Goal: Information Seeking & Learning: Learn about a topic

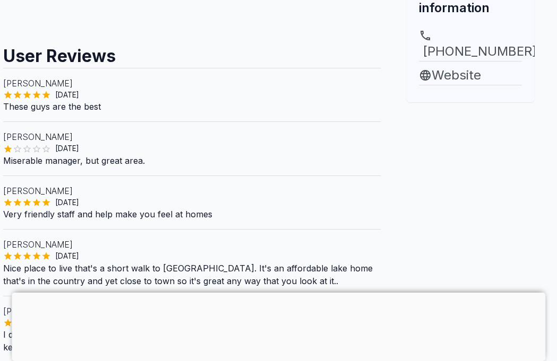
scroll to position [388, 6]
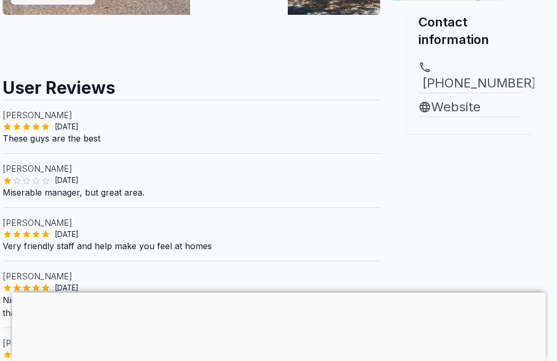
click at [447, 113] on link "Website" at bounding box center [469, 107] width 103 height 19
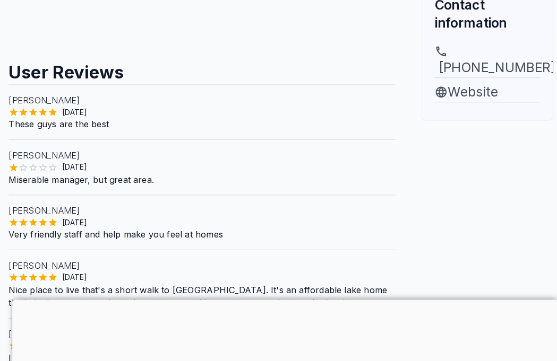
scroll to position [388, 0]
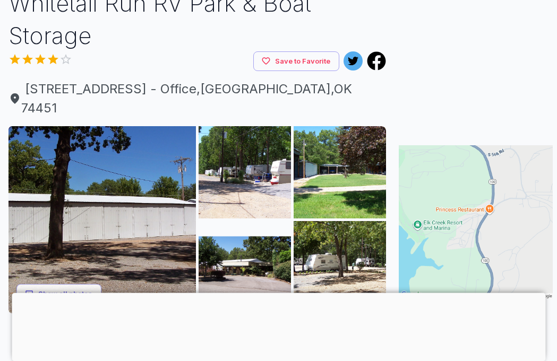
scroll to position [63, 0]
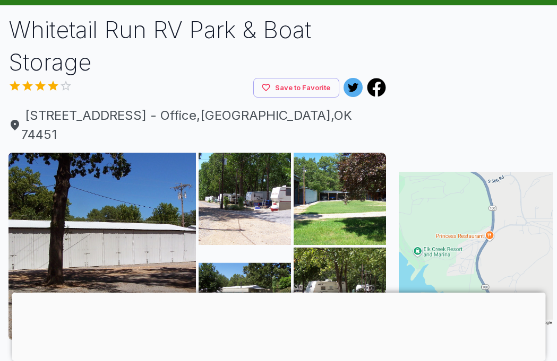
click at [152, 241] on img at bounding box center [101, 246] width 187 height 187
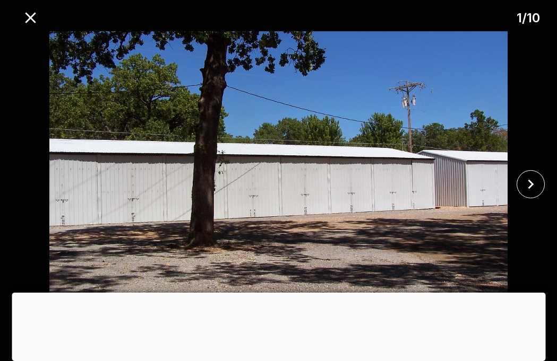
click at [371, 238] on img at bounding box center [278, 184] width 464 height 306
click at [531, 194] on icon "close" at bounding box center [530, 184] width 19 height 19
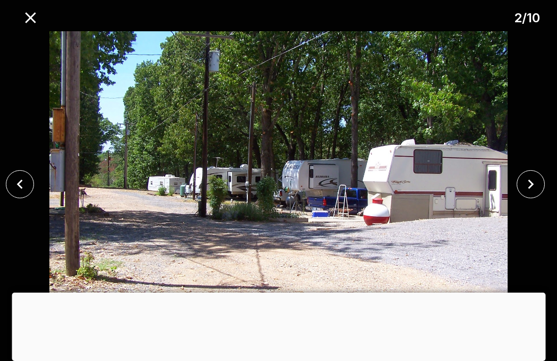
click at [533, 194] on icon "close" at bounding box center [530, 184] width 19 height 19
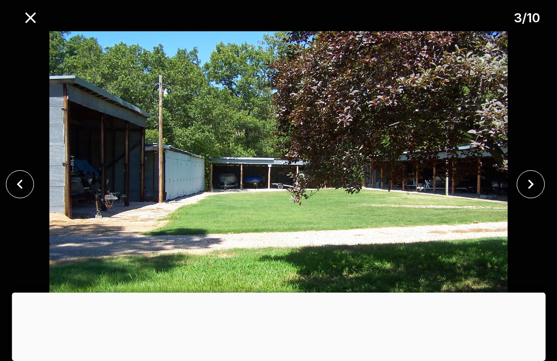
click at [532, 194] on icon "close" at bounding box center [530, 184] width 19 height 19
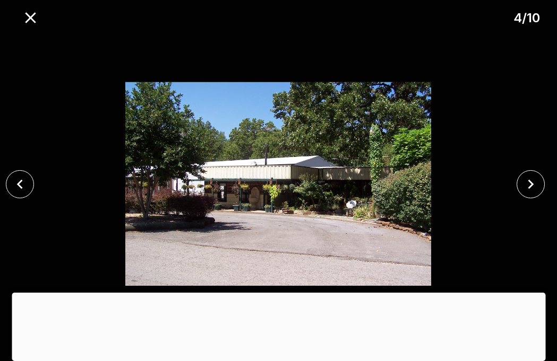
click at [529, 194] on icon "close" at bounding box center [530, 184] width 19 height 19
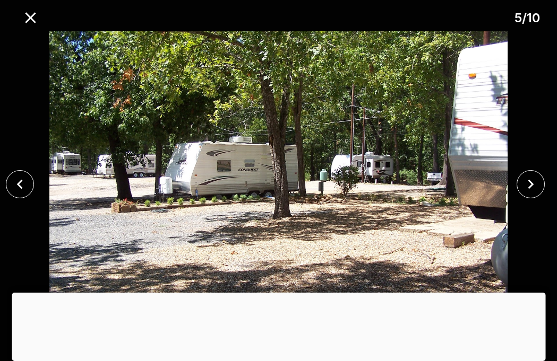
click at [530, 194] on icon "close" at bounding box center [530, 184] width 19 height 19
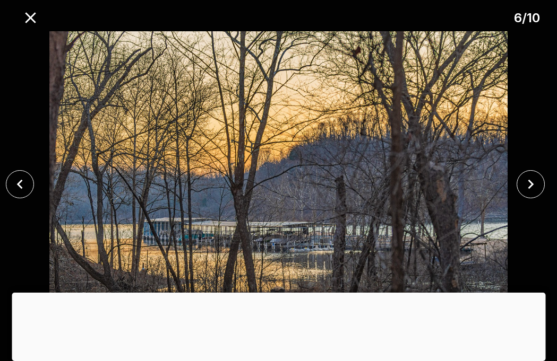
click at [531, 194] on icon "close" at bounding box center [530, 184] width 19 height 19
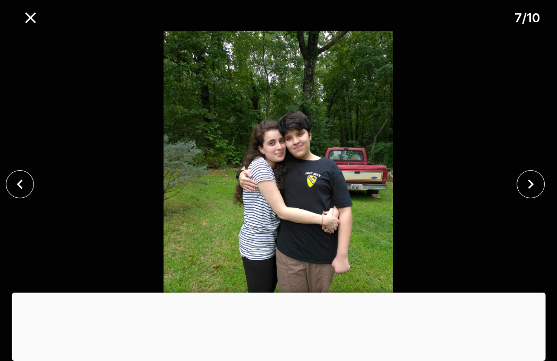
click at [533, 194] on icon "close" at bounding box center [530, 184] width 19 height 19
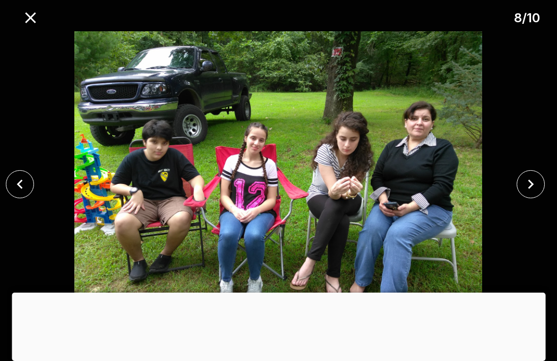
click at [536, 194] on icon "close" at bounding box center [530, 184] width 19 height 19
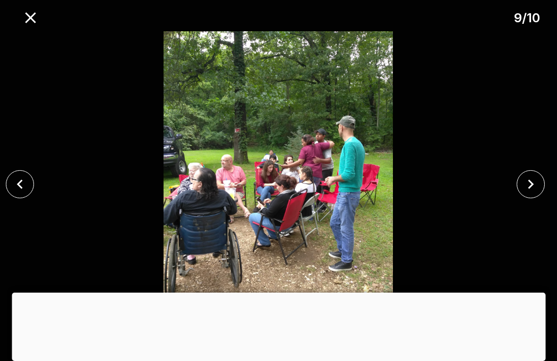
click at [539, 194] on icon "close" at bounding box center [530, 184] width 19 height 19
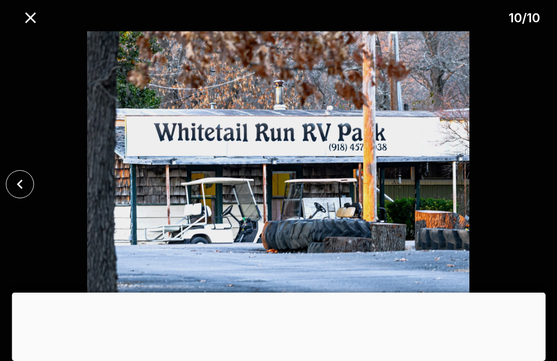
click at [27, 17] on icon "close" at bounding box center [30, 17] width 19 height 19
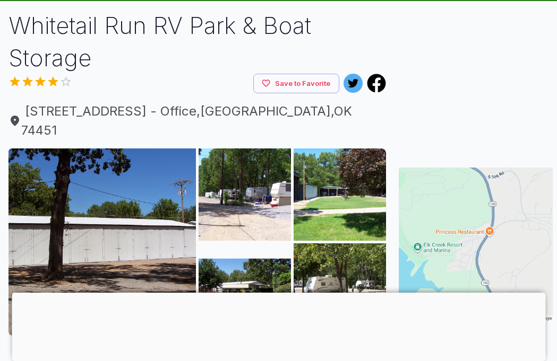
scroll to position [0, 0]
